Goal: Information Seeking & Learning: Check status

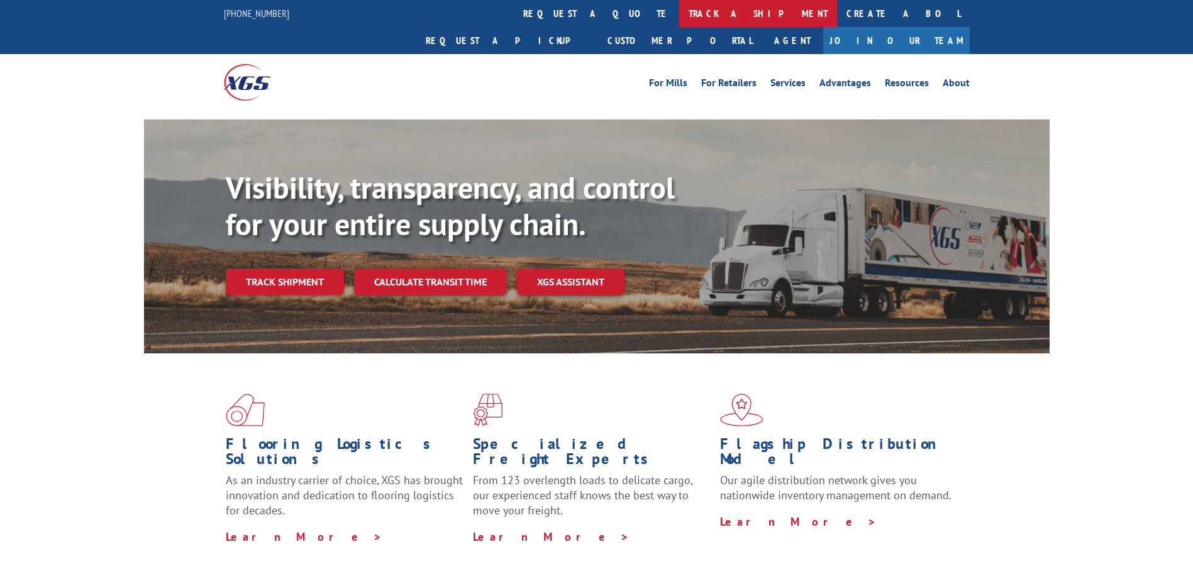
click at [679, 15] on link "track a shipment" at bounding box center [758, 13] width 158 height 27
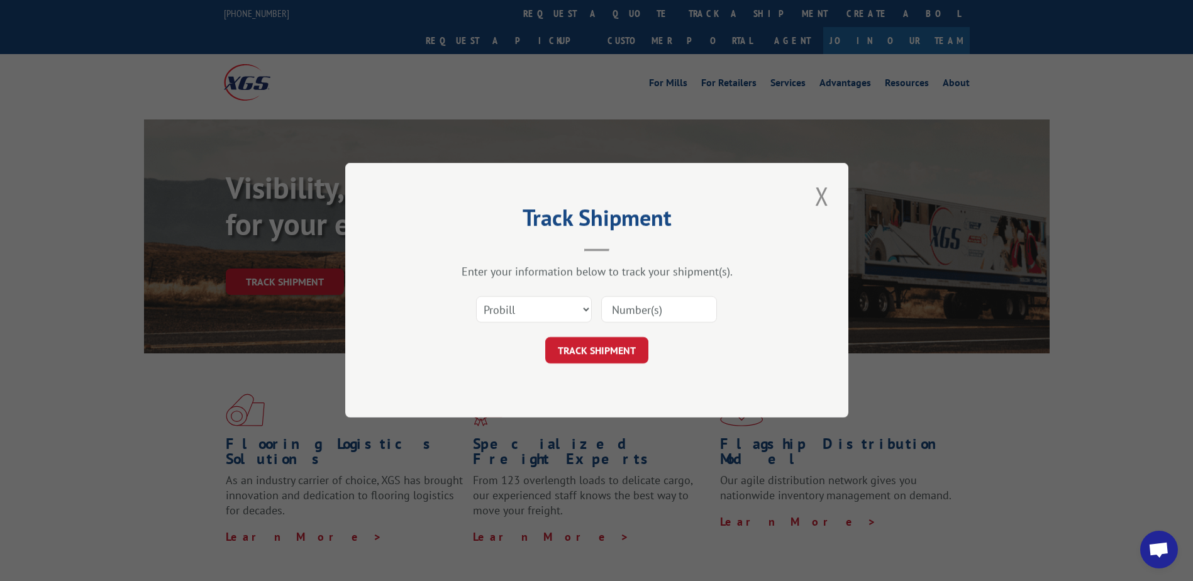
click at [659, 305] on input at bounding box center [659, 310] width 116 height 26
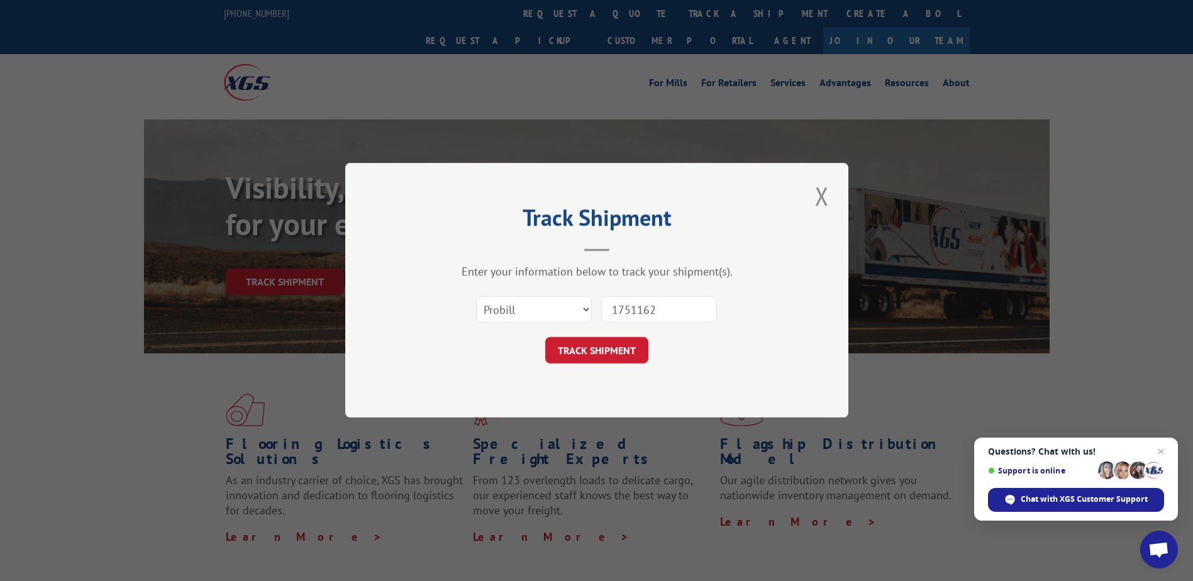
type input "17511623"
click button "TRACK SHIPMENT" at bounding box center [596, 351] width 103 height 26
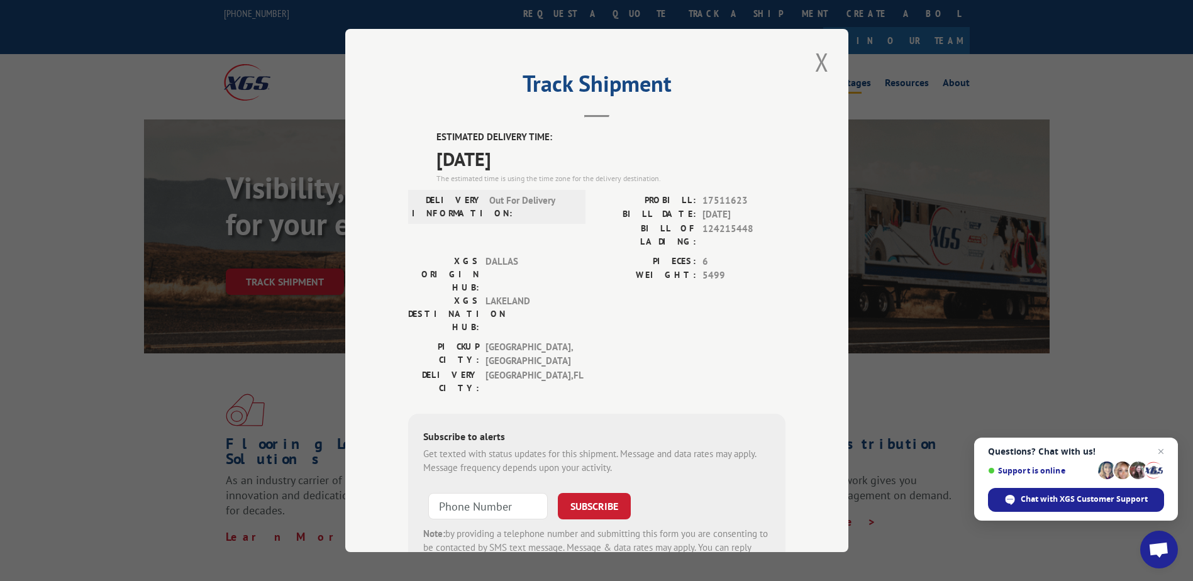
click at [822, 58] on button "Close modal" at bounding box center [821, 62] width 21 height 35
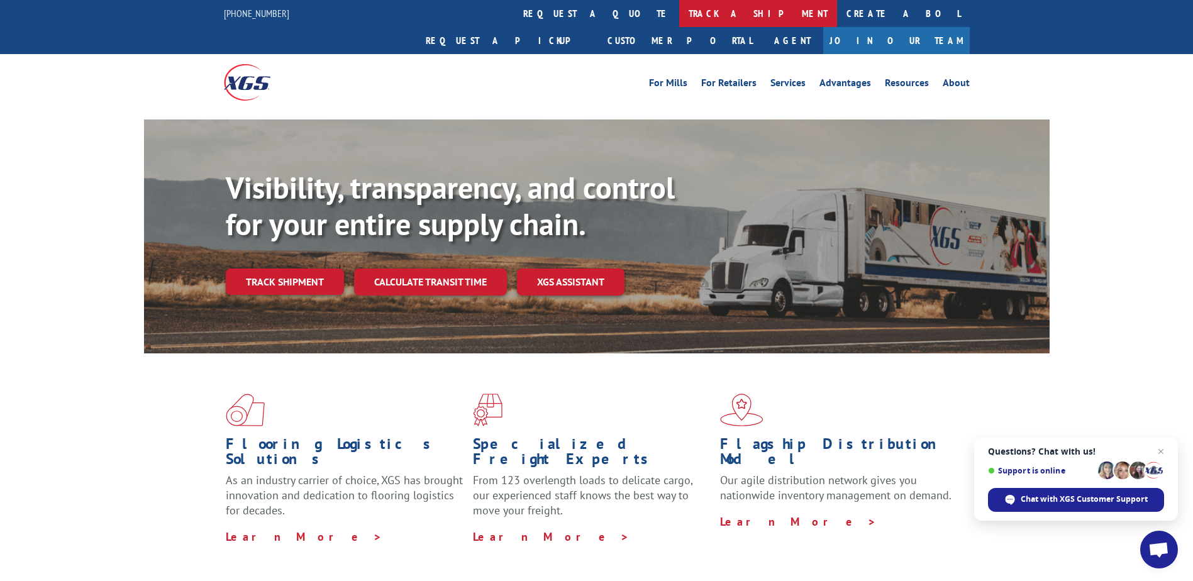
click at [679, 13] on link "track a shipment" at bounding box center [758, 13] width 158 height 27
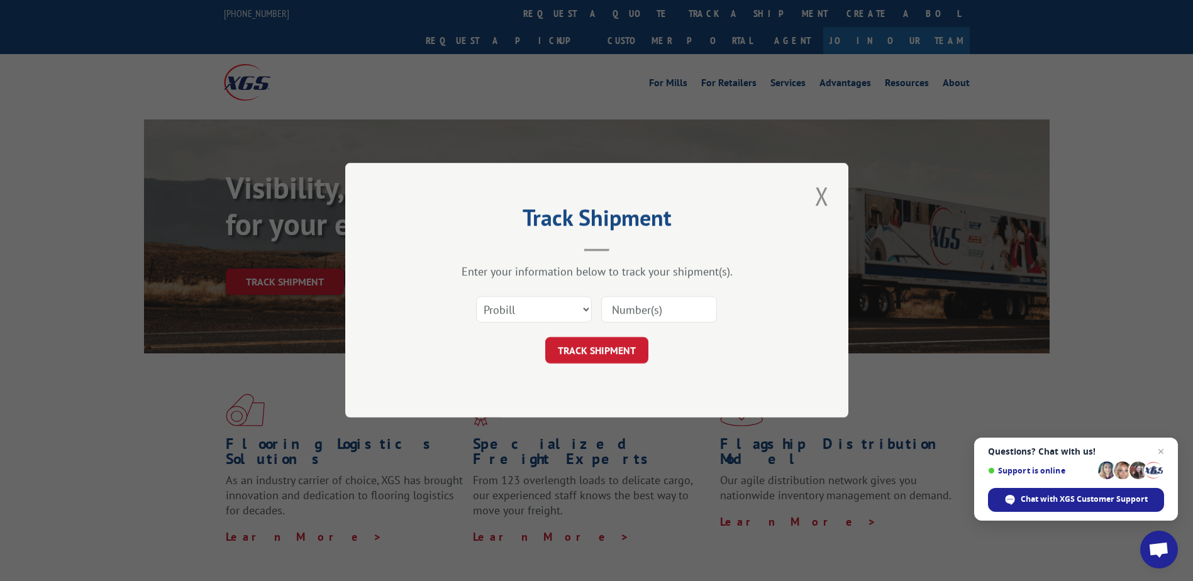
click at [646, 304] on input at bounding box center [659, 310] width 116 height 26
type input "17507319"
click button "TRACK SHIPMENT" at bounding box center [596, 351] width 103 height 26
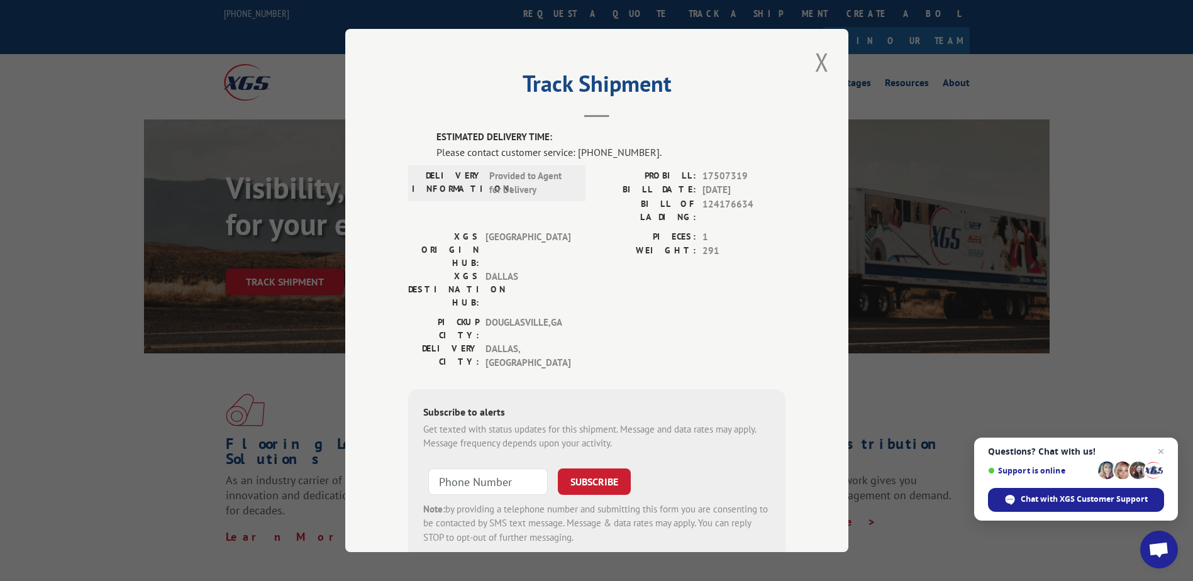
click at [811, 66] on button "Close modal" at bounding box center [821, 62] width 21 height 35
